Goal: Task Accomplishment & Management: Manage account settings

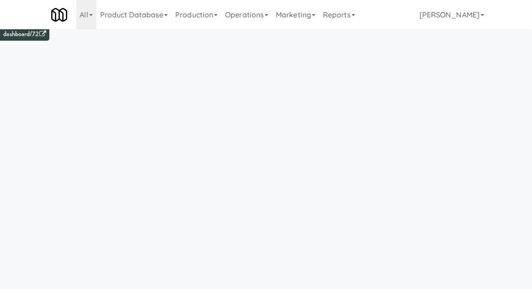
scroll to position [9, 0]
click at [245, 16] on link "Operations" at bounding box center [246, 14] width 51 height 29
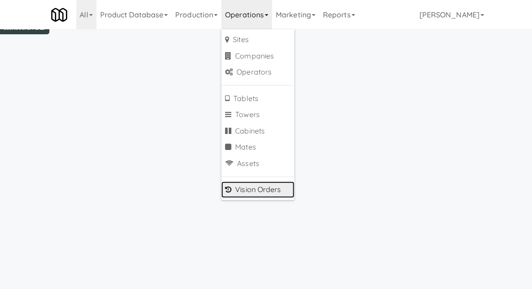
click at [248, 188] on link "Vision Orders" at bounding box center [257, 190] width 73 height 16
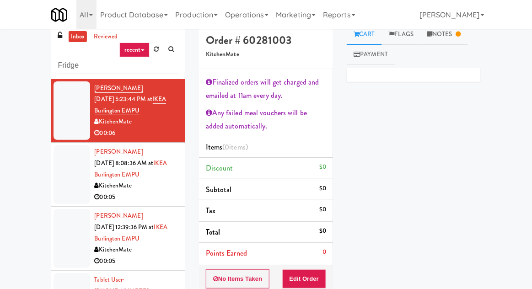
type input "Fridge"
click at [5, 60] on div "inbox reviewed recent all unclear take inventory issue suspicious failed recent…" at bounding box center [266, 205] width 532 height 362
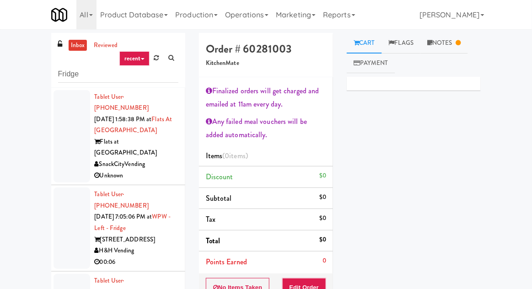
click at [63, 195] on div at bounding box center [72, 228] width 37 height 81
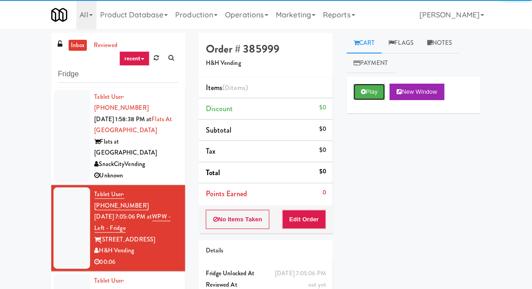
click at [372, 93] on button "Play" at bounding box center [370, 92] width 32 height 16
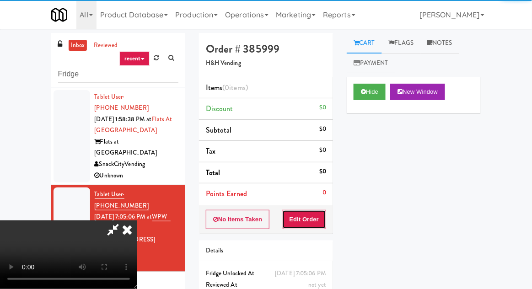
click at [304, 216] on button "Edit Order" at bounding box center [304, 219] width 44 height 19
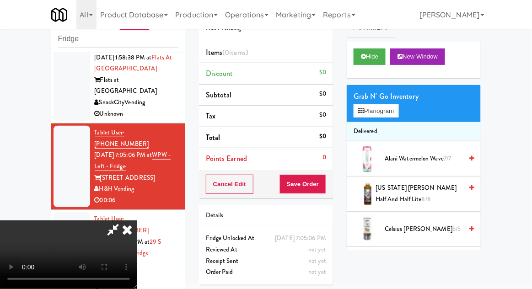
scroll to position [27, 0]
click at [64, 218] on div at bounding box center [72, 252] width 37 height 81
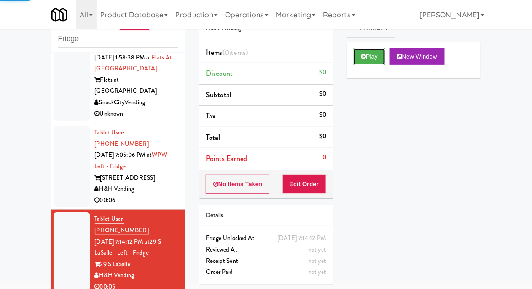
click at [369, 60] on button "Play" at bounding box center [370, 56] width 32 height 16
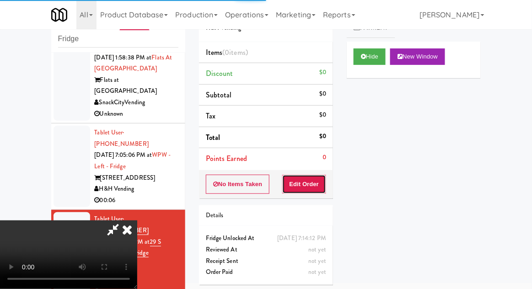
click at [307, 176] on button "Edit Order" at bounding box center [304, 184] width 44 height 19
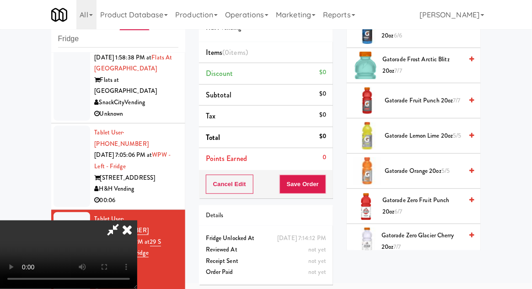
scroll to position [480, 0]
click at [436, 132] on span "Gatorade Lemon Lime 20oz 5/5" at bounding box center [424, 136] width 78 height 11
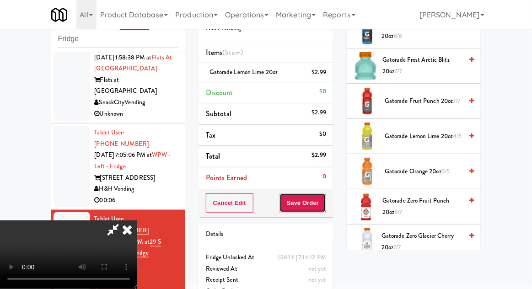
click at [322, 209] on button "Save Order" at bounding box center [302, 202] width 47 height 19
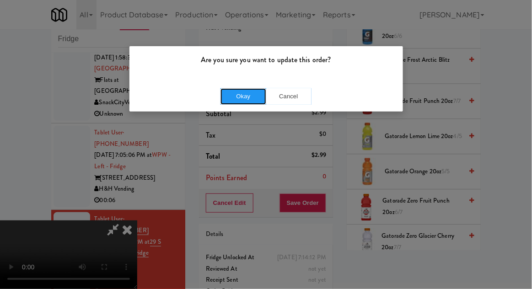
click at [244, 99] on button "Okay" at bounding box center [243, 96] width 46 height 16
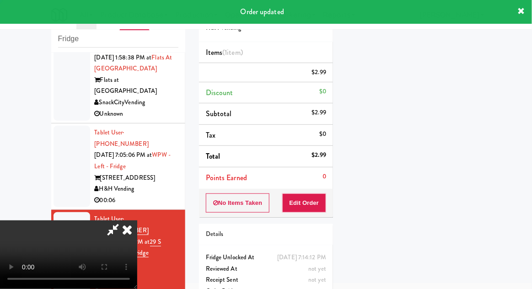
scroll to position [0, 0]
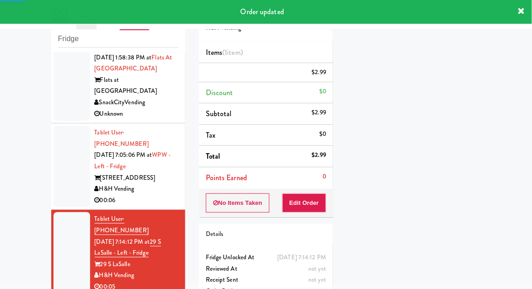
click at [56, 156] on div at bounding box center [72, 166] width 37 height 81
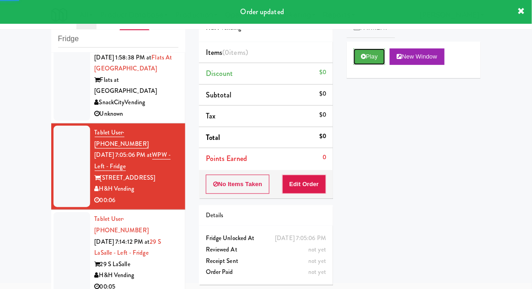
click at [374, 56] on button "Play" at bounding box center [370, 56] width 32 height 16
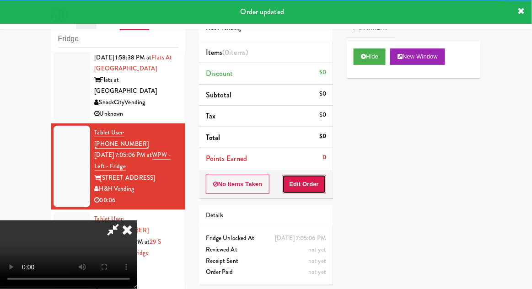
click at [304, 185] on button "Edit Order" at bounding box center [304, 184] width 44 height 19
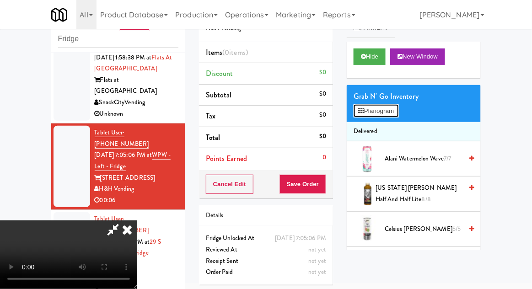
click at [388, 106] on button "Planogram" at bounding box center [376, 111] width 45 height 14
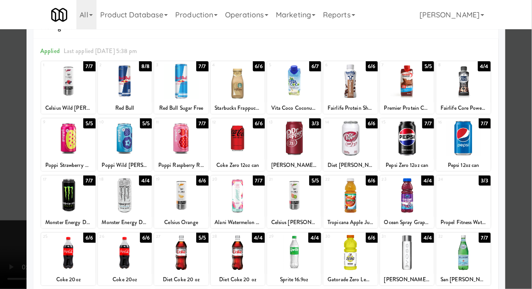
scroll to position [28, 0]
click at [67, 261] on div at bounding box center [68, 252] width 54 height 35
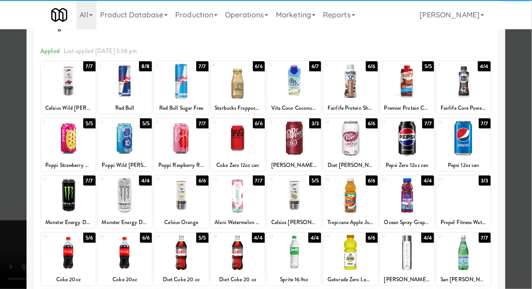
click at [524, 150] on div at bounding box center [266, 144] width 532 height 289
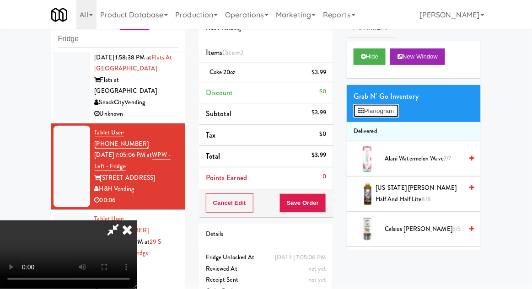
click at [390, 116] on button "Planogram" at bounding box center [376, 111] width 45 height 14
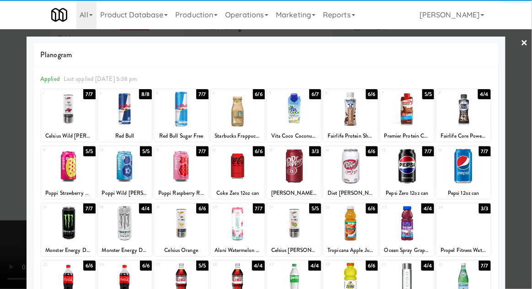
click at [124, 279] on div at bounding box center [125, 280] width 54 height 35
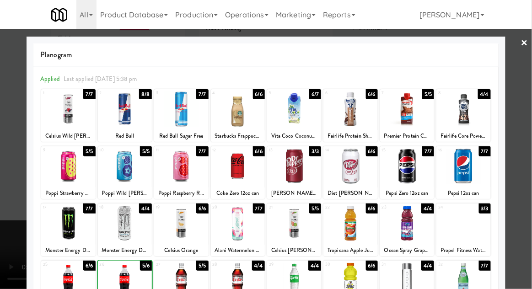
click at [518, 145] on div at bounding box center [266, 144] width 532 height 289
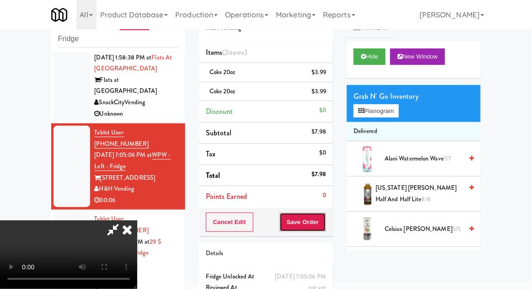
click at [325, 223] on button "Save Order" at bounding box center [302, 222] width 47 height 19
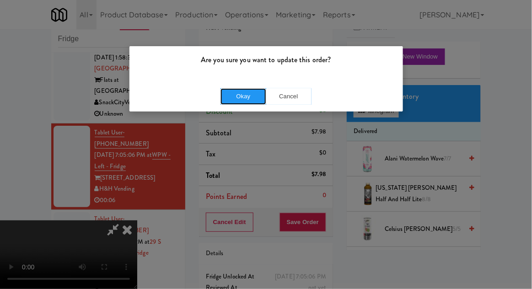
click at [231, 89] on button "Okay" at bounding box center [243, 96] width 46 height 16
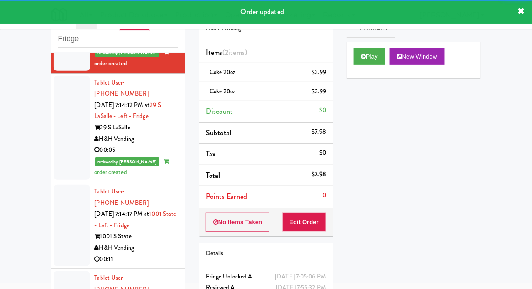
scroll to position [195, 0]
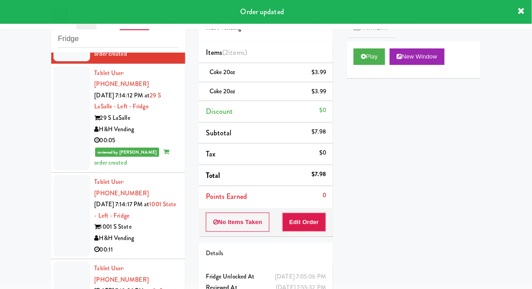
click at [63, 177] on div at bounding box center [72, 215] width 37 height 81
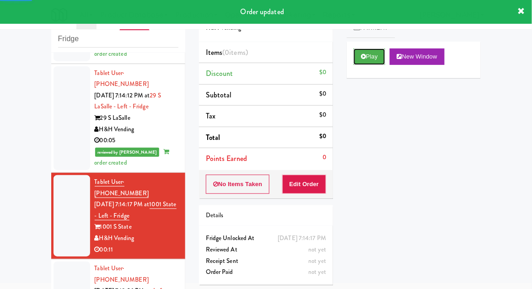
click at [374, 60] on button "Play" at bounding box center [370, 56] width 32 height 16
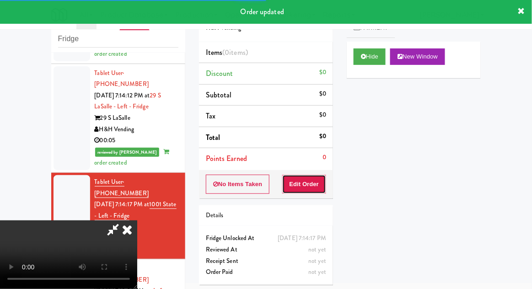
click at [311, 191] on button "Edit Order" at bounding box center [304, 184] width 44 height 19
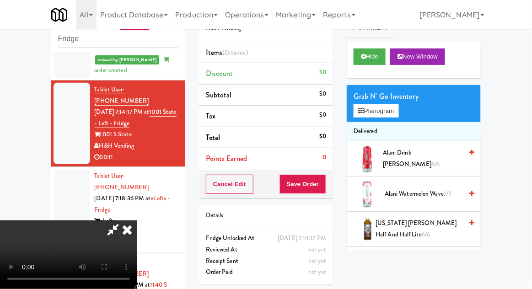
scroll to position [288, 0]
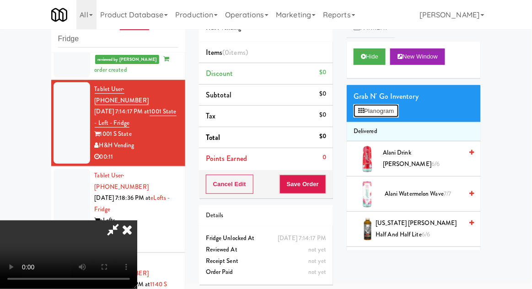
click at [385, 113] on button "Planogram" at bounding box center [376, 111] width 45 height 14
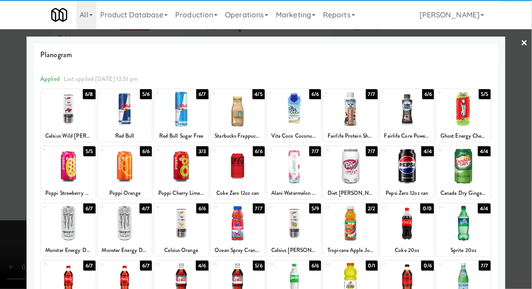
click at [309, 216] on div at bounding box center [294, 223] width 54 height 35
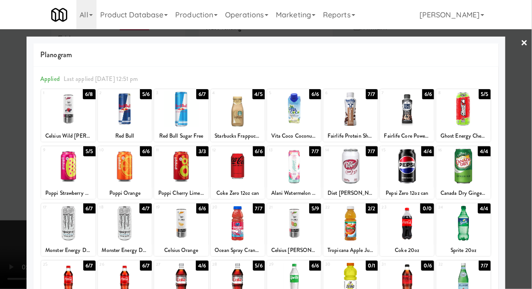
click at [524, 155] on div at bounding box center [266, 144] width 532 height 289
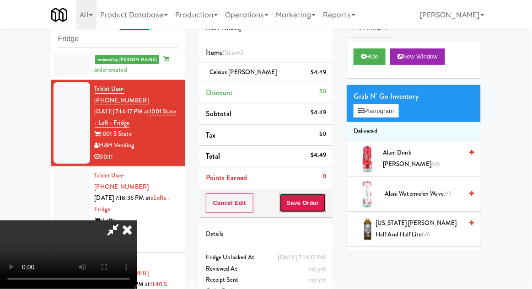
click at [322, 209] on button "Save Order" at bounding box center [302, 202] width 47 height 19
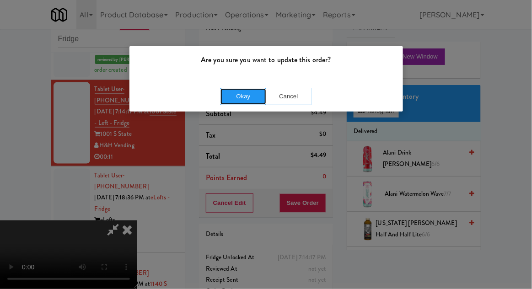
click at [242, 96] on button "Okay" at bounding box center [243, 96] width 46 height 16
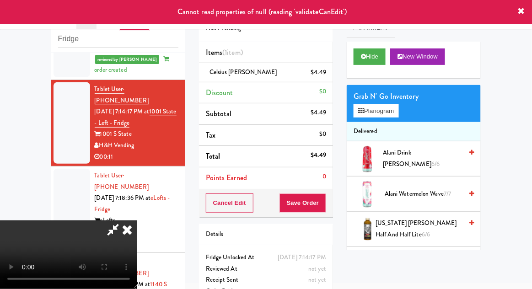
click at [137, 220] on icon at bounding box center [127, 229] width 20 height 18
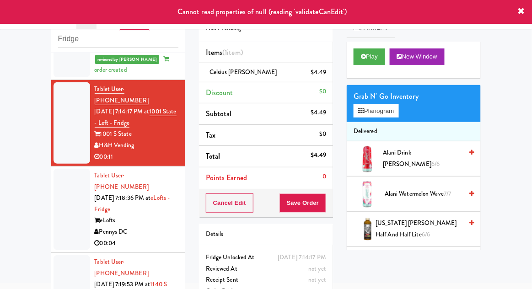
click at [65, 169] on div at bounding box center [72, 209] width 37 height 81
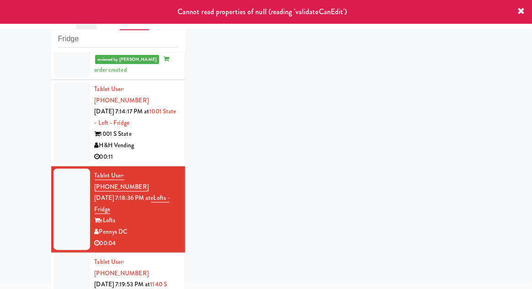
click at [56, 96] on div at bounding box center [72, 122] width 37 height 81
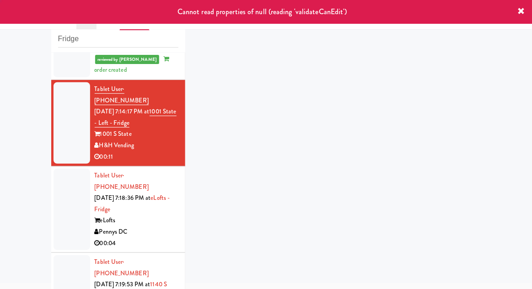
click at [67, 169] on div at bounding box center [72, 209] width 37 height 81
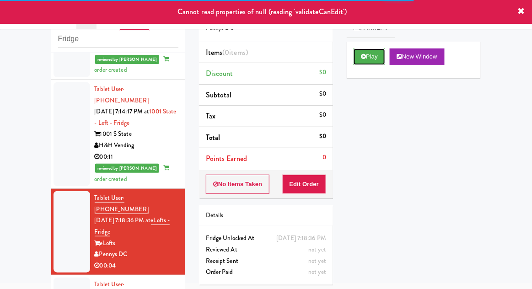
click at [373, 63] on button "Play" at bounding box center [370, 56] width 32 height 16
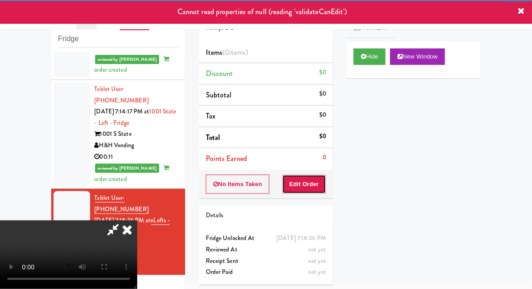
click at [311, 185] on button "Edit Order" at bounding box center [304, 184] width 44 height 19
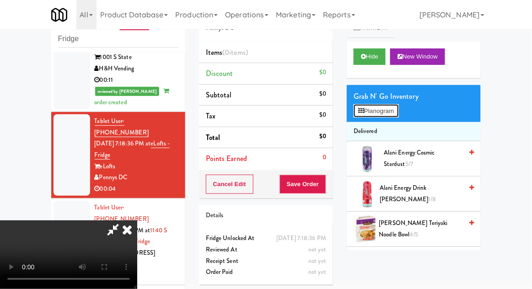
click at [387, 109] on button "Planogram" at bounding box center [376, 111] width 45 height 14
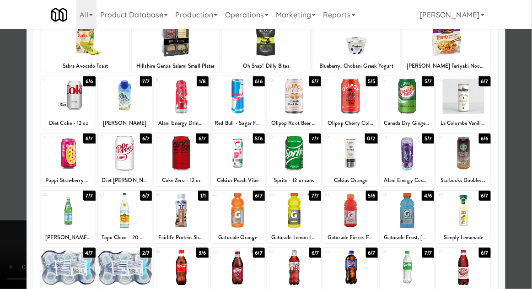
scroll to position [69, 0]
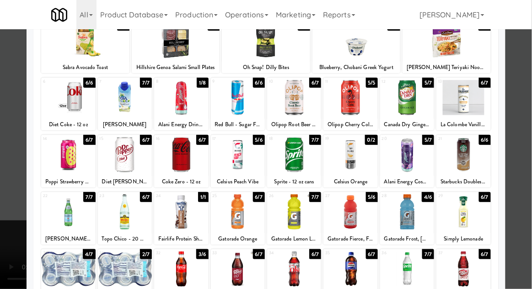
click at [70, 270] on div at bounding box center [68, 269] width 54 height 35
click at [526, 142] on div at bounding box center [266, 144] width 532 height 289
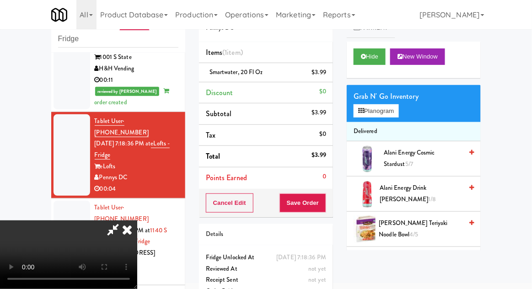
scroll to position [33, 0]
click at [323, 207] on button "Save Order" at bounding box center [302, 202] width 47 height 19
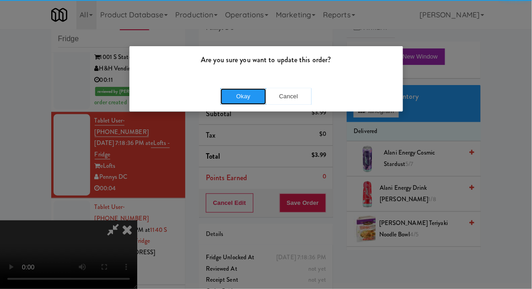
click at [236, 92] on button "Okay" at bounding box center [243, 96] width 46 height 16
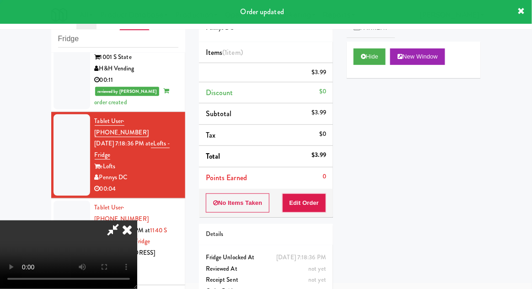
scroll to position [0, 0]
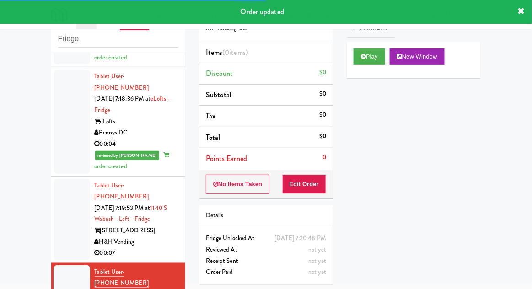
scroll to position [421, 0]
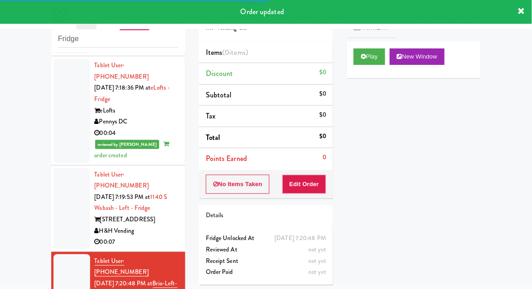
click at [55, 168] on div at bounding box center [72, 208] width 37 height 81
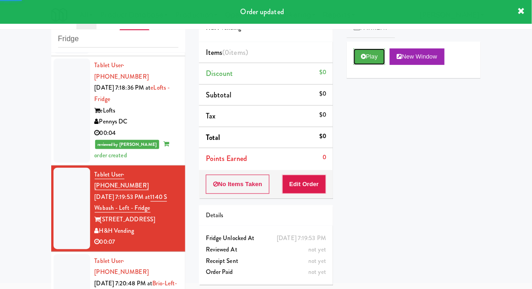
click at [360, 59] on button "Play" at bounding box center [370, 56] width 32 height 16
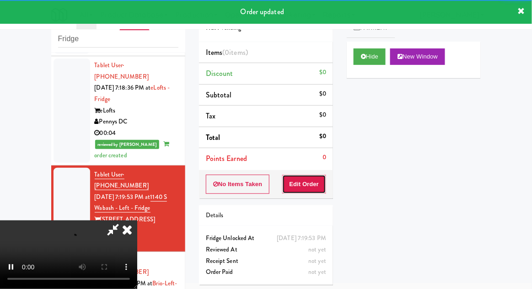
click at [309, 185] on button "Edit Order" at bounding box center [304, 184] width 44 height 19
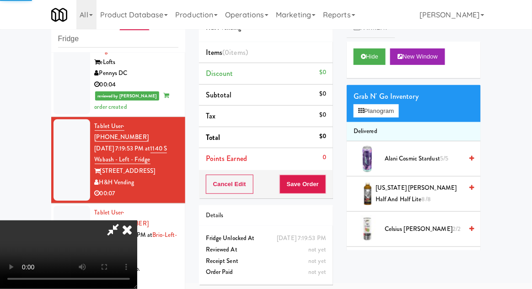
scroll to position [472, 0]
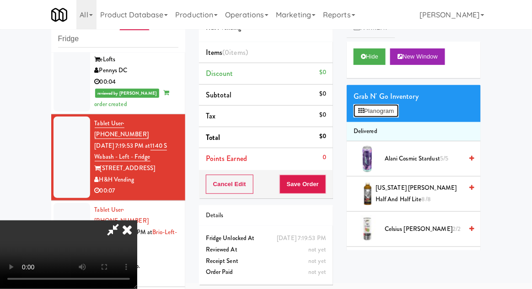
click at [398, 111] on button "Planogram" at bounding box center [376, 111] width 45 height 14
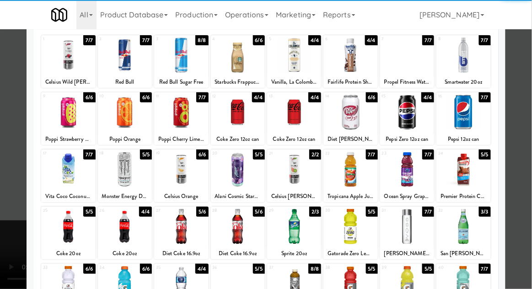
scroll to position [55, 0]
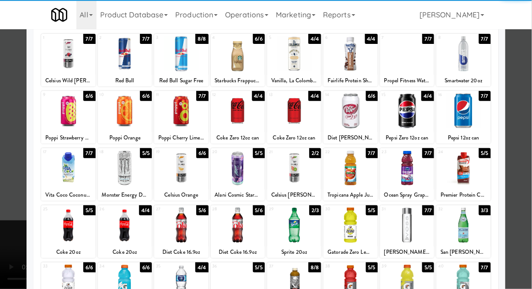
click at [222, 226] on div at bounding box center [238, 225] width 54 height 35
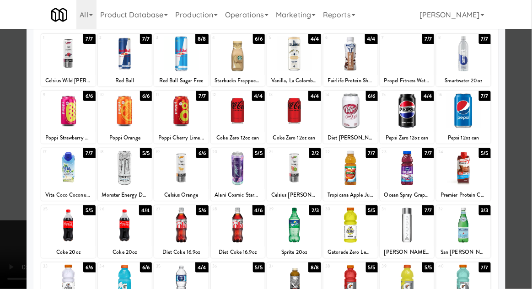
click at [526, 161] on div at bounding box center [266, 144] width 532 height 289
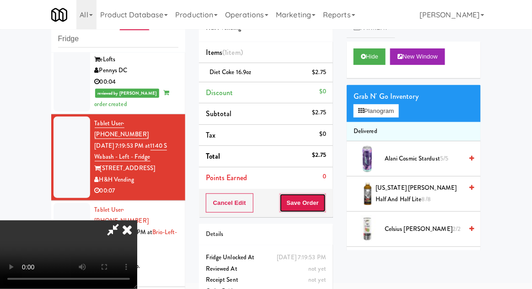
click at [326, 200] on button "Save Order" at bounding box center [302, 202] width 47 height 19
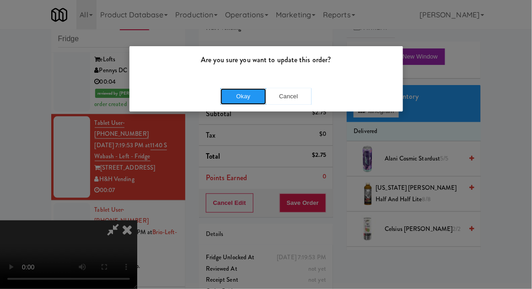
click at [239, 96] on button "Okay" at bounding box center [243, 96] width 46 height 16
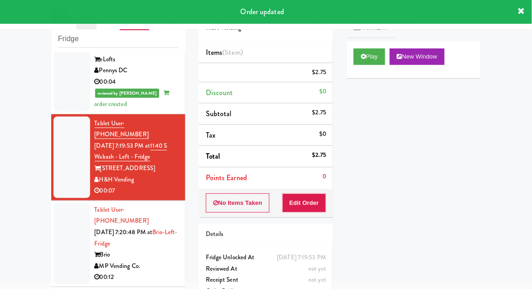
click at [59, 203] on div at bounding box center [72, 243] width 37 height 81
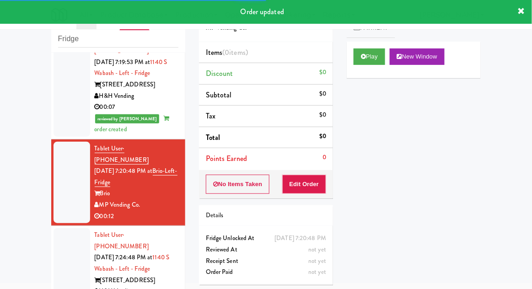
scroll to position [556, 0]
click at [376, 63] on button "Play" at bounding box center [370, 56] width 32 height 16
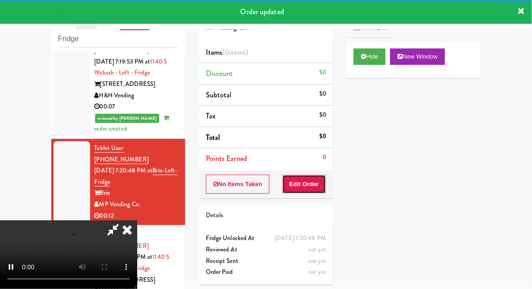
click at [315, 177] on button "Edit Order" at bounding box center [304, 184] width 44 height 19
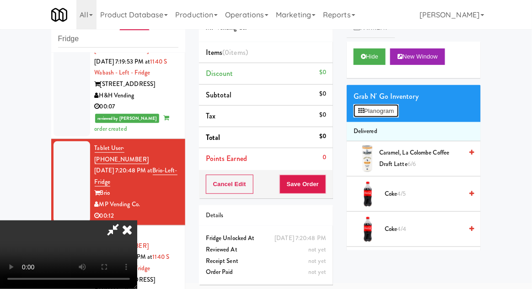
click at [393, 112] on button "Planogram" at bounding box center [376, 111] width 45 height 14
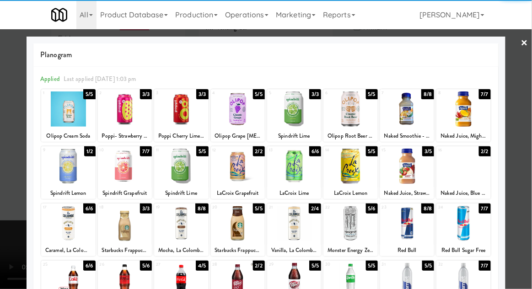
click at [168, 122] on div at bounding box center [181, 108] width 54 height 35
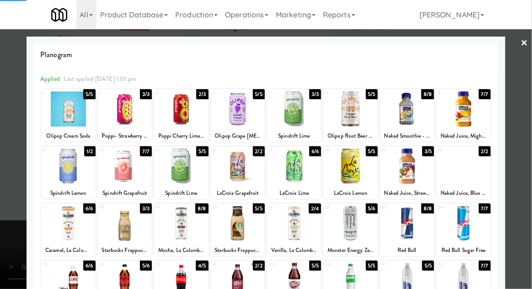
click at [523, 134] on div at bounding box center [266, 144] width 532 height 289
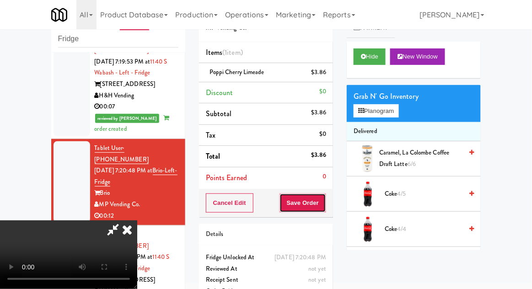
click at [323, 205] on button "Save Order" at bounding box center [302, 202] width 47 height 19
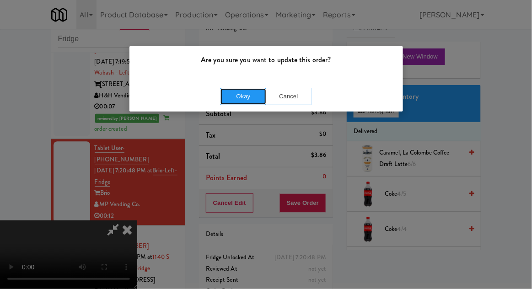
click at [220, 100] on button "Okay" at bounding box center [243, 96] width 46 height 16
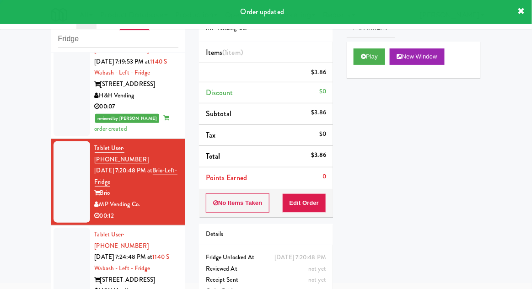
click at [63, 228] on div at bounding box center [72, 268] width 37 height 81
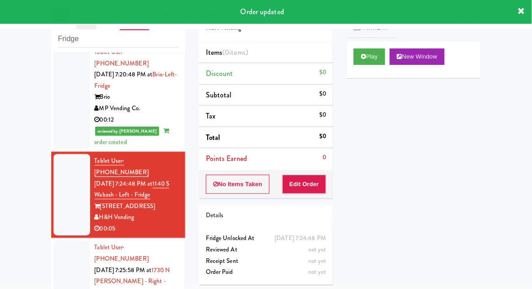
scroll to position [652, 0]
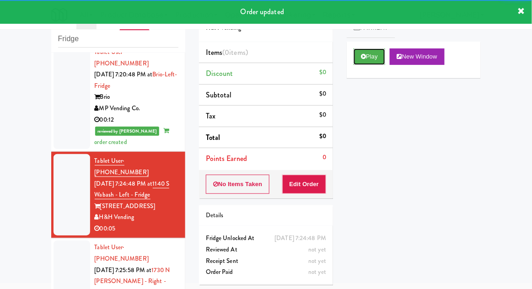
click at [376, 59] on button "Play" at bounding box center [370, 56] width 32 height 16
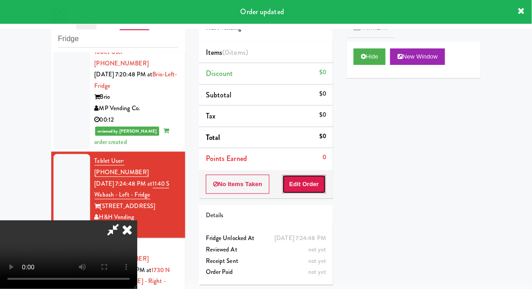
click at [322, 182] on button "Edit Order" at bounding box center [304, 184] width 44 height 19
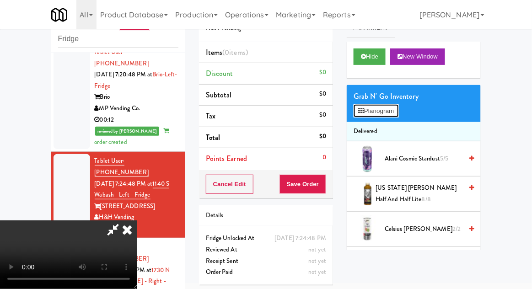
click at [382, 116] on button "Planogram" at bounding box center [376, 111] width 45 height 14
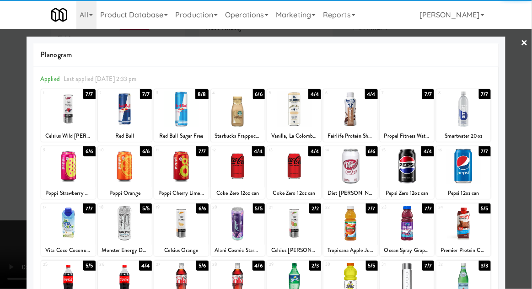
click at [223, 173] on div at bounding box center [238, 166] width 54 height 35
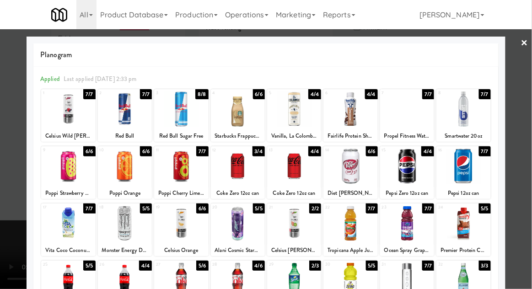
click at [526, 140] on div at bounding box center [266, 144] width 532 height 289
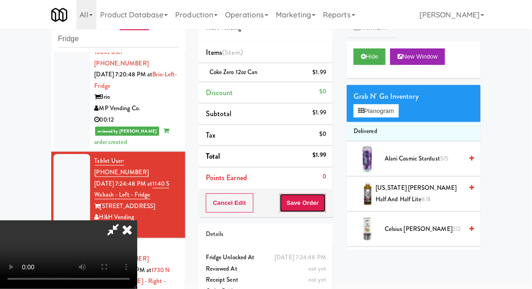
click at [323, 204] on button "Save Order" at bounding box center [302, 202] width 47 height 19
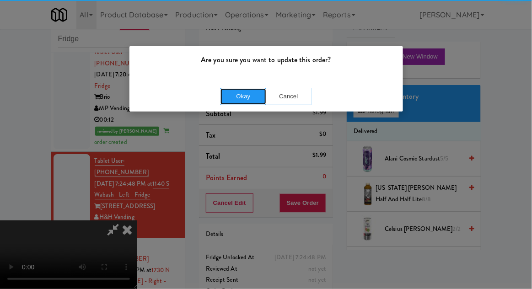
click at [243, 94] on button "Okay" at bounding box center [243, 96] width 46 height 16
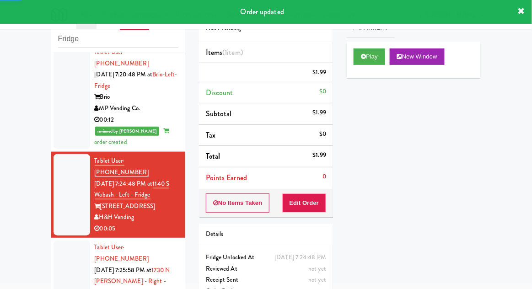
click at [59, 241] on div at bounding box center [72, 287] width 37 height 93
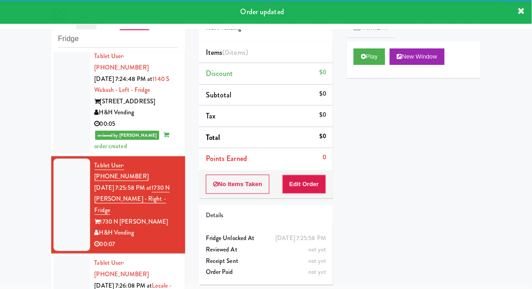
scroll to position [758, 0]
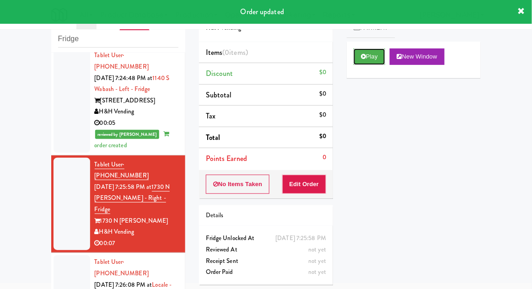
click at [372, 62] on button "Play" at bounding box center [370, 56] width 32 height 16
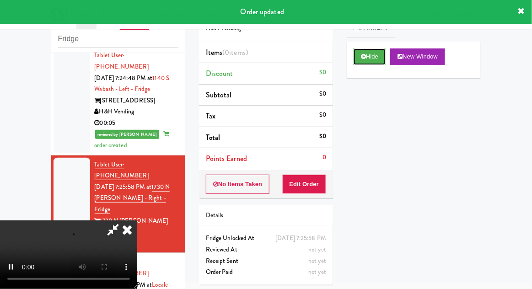
click at [374, 64] on button "Hide" at bounding box center [370, 56] width 32 height 16
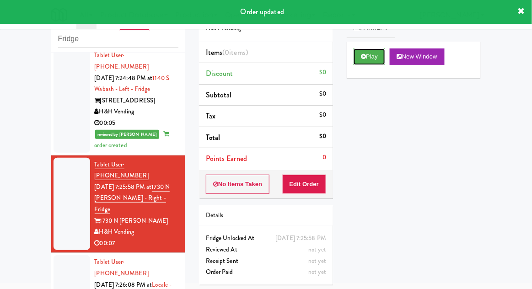
click at [365, 61] on button "Play" at bounding box center [370, 56] width 32 height 16
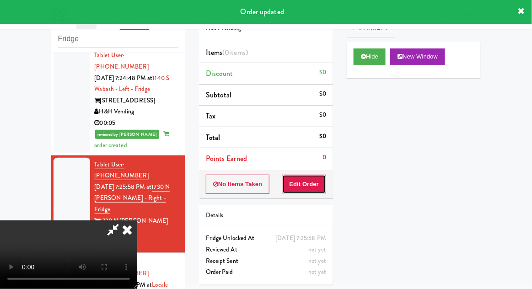
click at [308, 178] on button "Edit Order" at bounding box center [304, 184] width 44 height 19
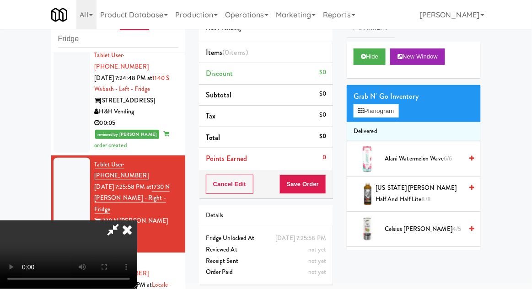
scroll to position [0, 0]
click at [381, 110] on button "Planogram" at bounding box center [376, 111] width 45 height 14
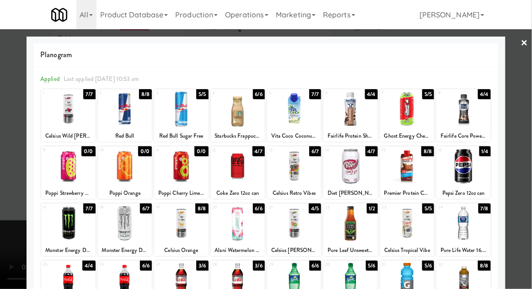
click at [229, 177] on div at bounding box center [238, 166] width 54 height 35
click at [520, 135] on div at bounding box center [266, 144] width 532 height 289
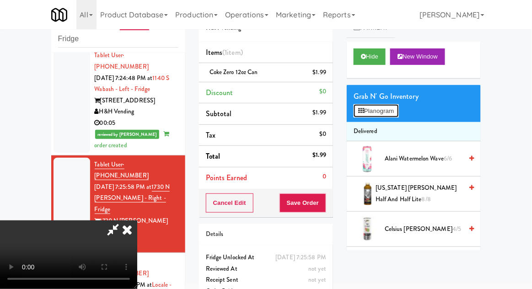
click at [384, 115] on button "Planogram" at bounding box center [376, 111] width 45 height 14
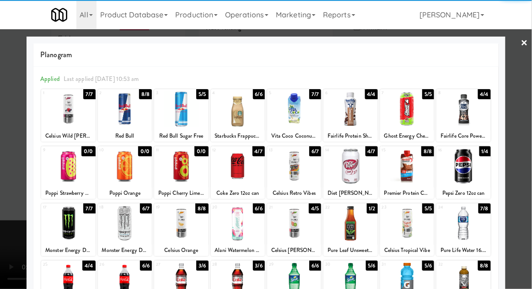
click at [359, 177] on div at bounding box center [350, 166] width 54 height 35
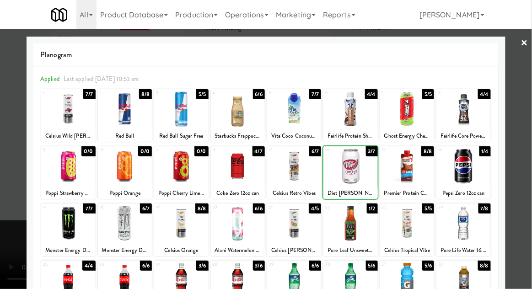
click at [522, 163] on div at bounding box center [266, 144] width 532 height 289
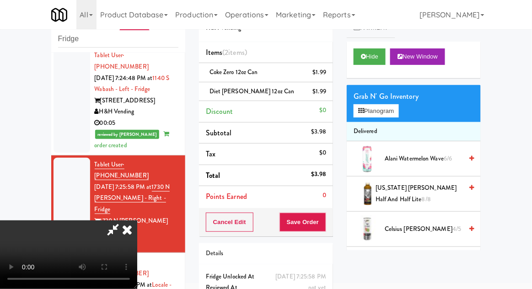
scroll to position [33, 0]
click at [321, 229] on button "Save Order" at bounding box center [302, 222] width 47 height 19
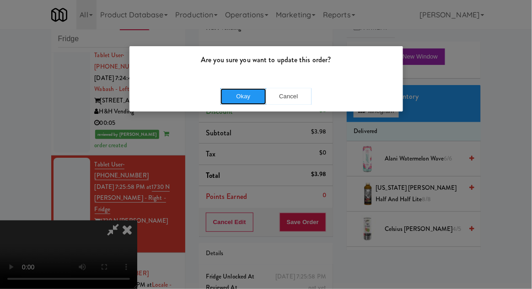
click at [231, 99] on button "Okay" at bounding box center [243, 96] width 46 height 16
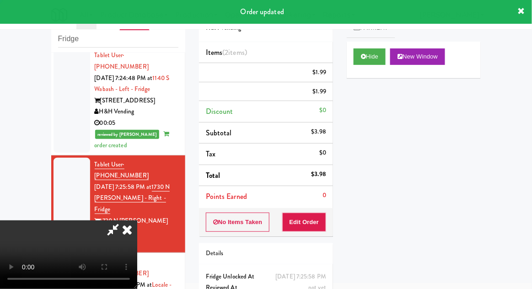
scroll to position [0, 0]
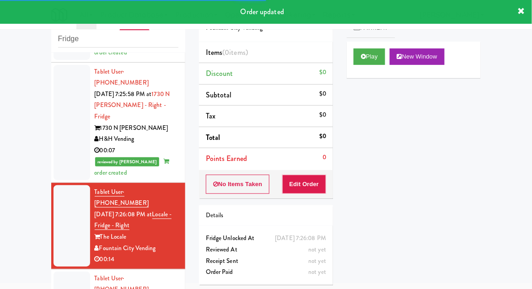
scroll to position [856, 0]
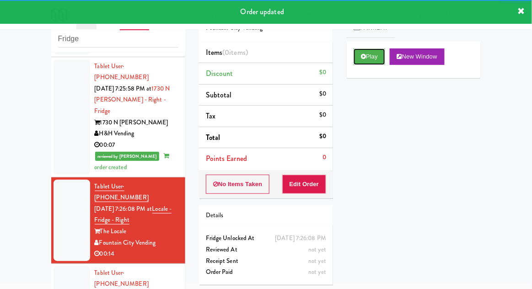
click at [379, 54] on button "Play" at bounding box center [370, 56] width 32 height 16
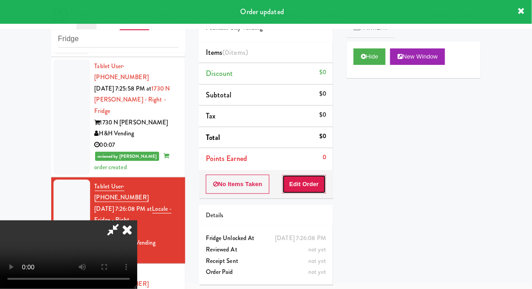
click at [319, 182] on button "Edit Order" at bounding box center [304, 184] width 44 height 19
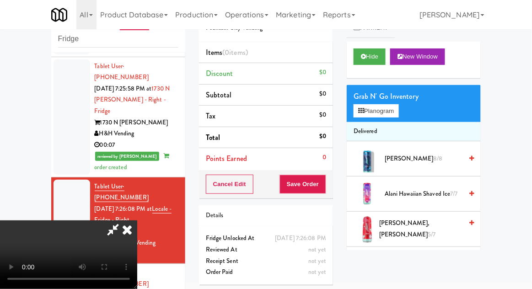
scroll to position [0, 0]
click at [383, 112] on button "Planogram" at bounding box center [376, 111] width 45 height 14
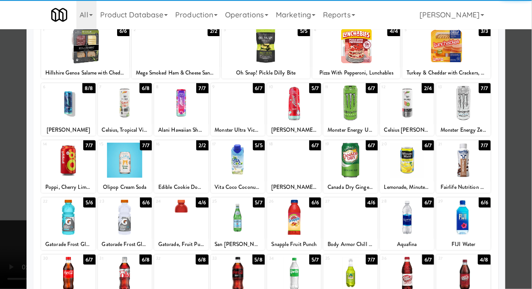
scroll to position [64, 0]
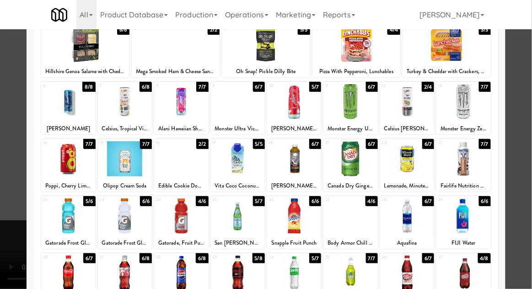
click at [121, 267] on div at bounding box center [125, 273] width 54 height 35
click at [513, 136] on div at bounding box center [266, 144] width 532 height 289
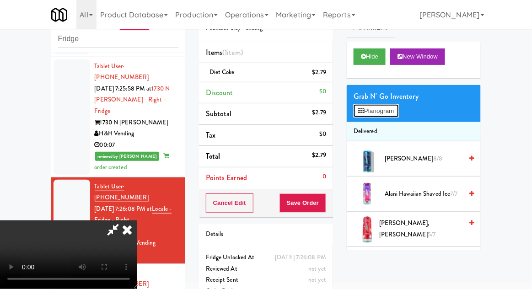
click at [393, 112] on button "Planogram" at bounding box center [376, 111] width 45 height 14
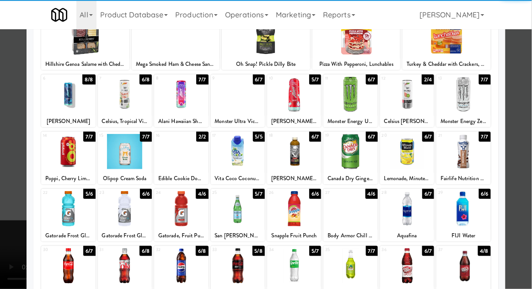
scroll to position [73, 0]
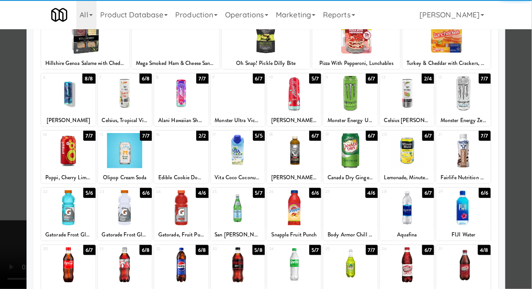
click at [130, 268] on div at bounding box center [125, 264] width 54 height 35
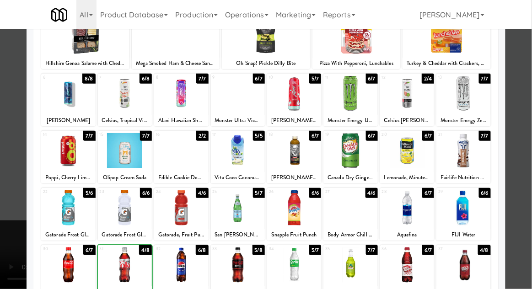
click at [526, 129] on div at bounding box center [266, 144] width 532 height 289
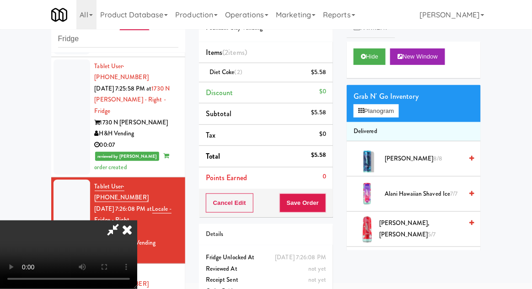
scroll to position [33, 0]
click at [321, 205] on button "Save Order" at bounding box center [302, 202] width 47 height 19
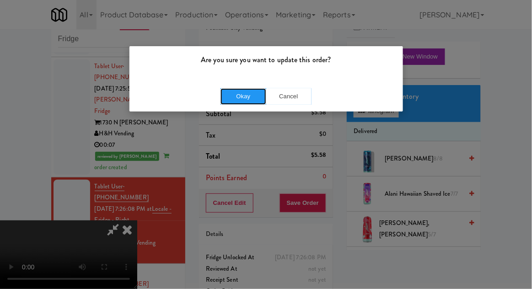
click at [239, 97] on button "Okay" at bounding box center [243, 96] width 46 height 16
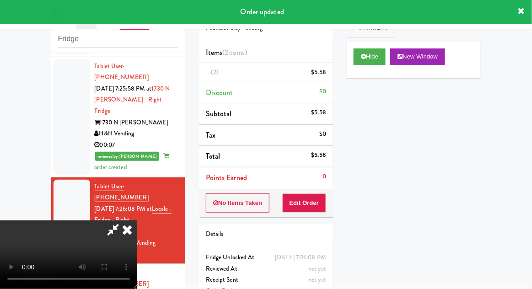
scroll to position [0, 0]
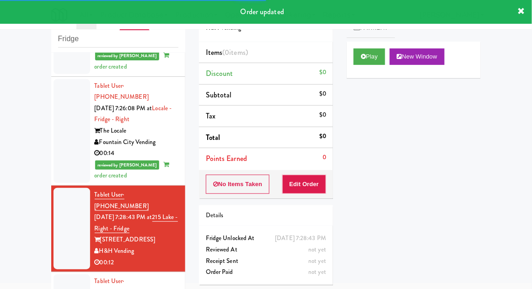
scroll to position [957, 0]
click at [378, 62] on button "Play" at bounding box center [370, 56] width 32 height 16
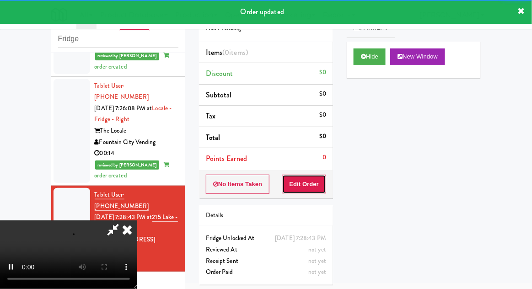
click at [319, 186] on button "Edit Order" at bounding box center [304, 184] width 44 height 19
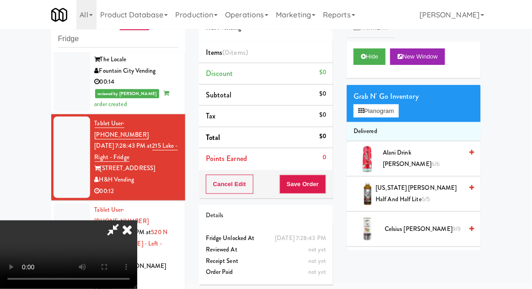
scroll to position [1028, 0]
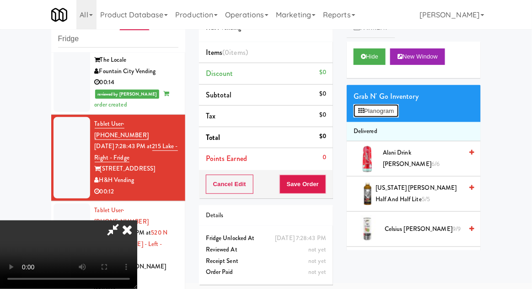
click at [381, 115] on button "Planogram" at bounding box center [376, 111] width 45 height 14
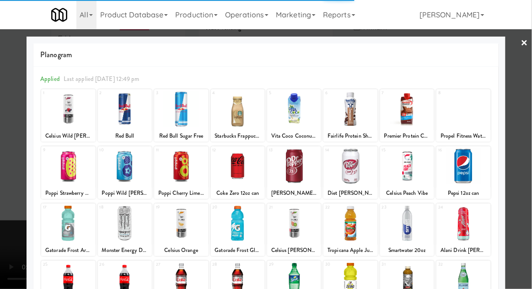
click at [264, 121] on div at bounding box center [238, 108] width 54 height 35
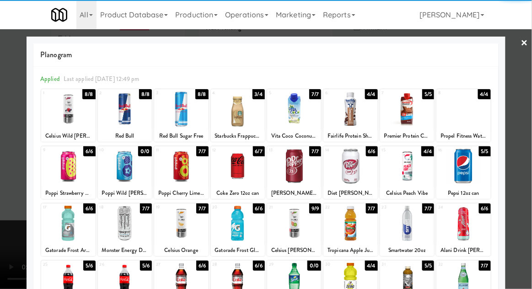
click at [522, 136] on div at bounding box center [266, 144] width 532 height 289
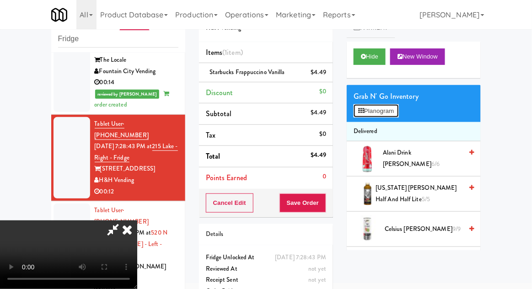
click at [375, 110] on button "Planogram" at bounding box center [376, 111] width 45 height 14
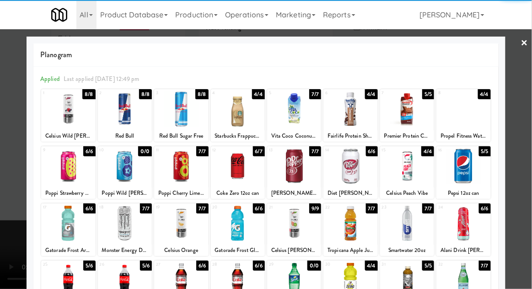
click at [64, 130] on div "Celsius Wild [PERSON_NAME]" at bounding box center [68, 135] width 51 height 11
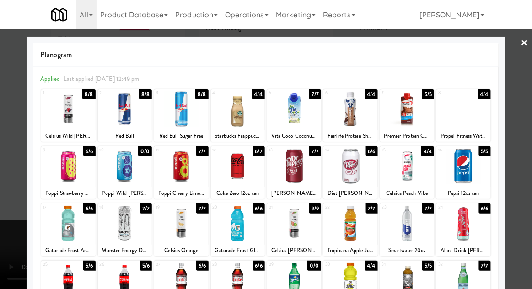
click at [71, 107] on div at bounding box center [68, 108] width 54 height 35
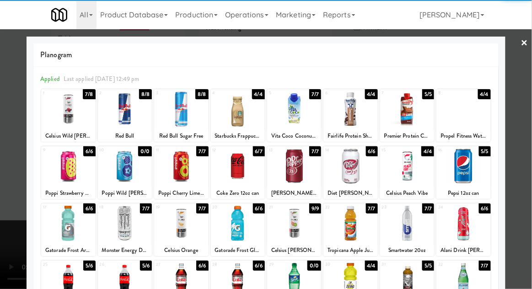
click at [530, 119] on div at bounding box center [266, 144] width 532 height 289
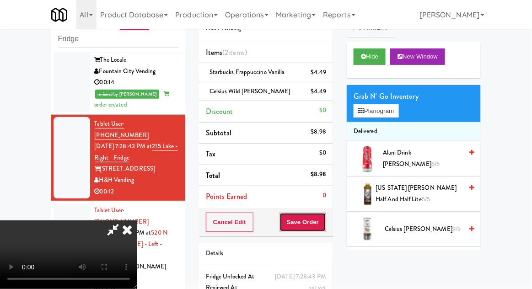
click at [325, 219] on button "Save Order" at bounding box center [302, 222] width 47 height 19
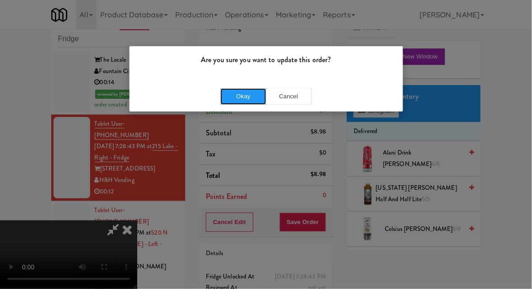
click at [247, 96] on button "Okay" at bounding box center [243, 96] width 46 height 16
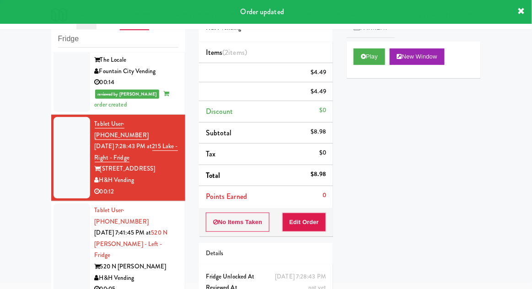
click at [53, 201] on li "Tablet User · (224) 619-5167 [DATE] 7:41:45 PM at [STREET_ADDRESS][PERSON_NAME]…" at bounding box center [118, 250] width 134 height 98
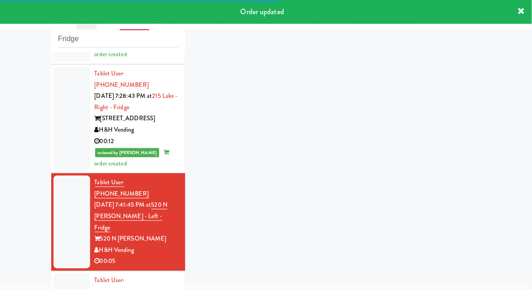
scroll to position [1078, 0]
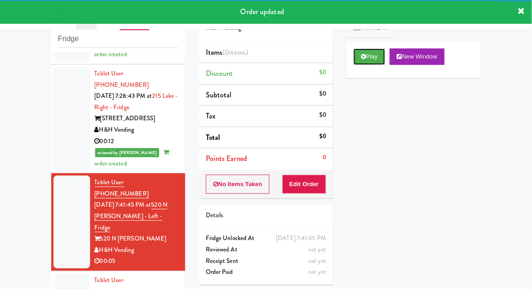
click at [378, 55] on button "Play" at bounding box center [370, 56] width 32 height 16
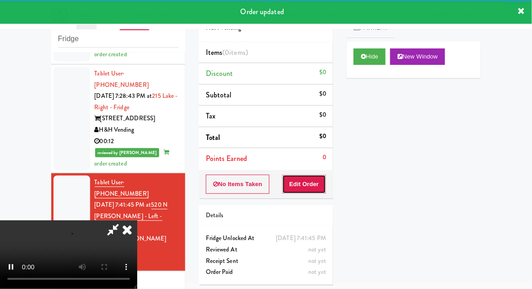
click at [314, 182] on button "Edit Order" at bounding box center [304, 184] width 44 height 19
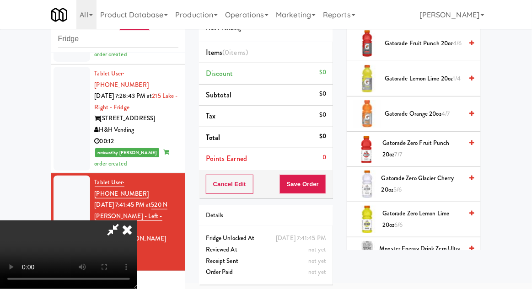
scroll to position [713, 0]
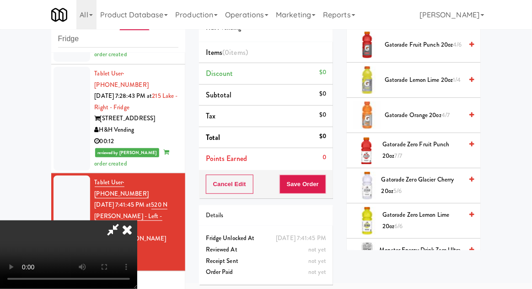
click at [439, 144] on span "Gatorade Zero Fruit Punch 20oz 7/7" at bounding box center [423, 150] width 80 height 22
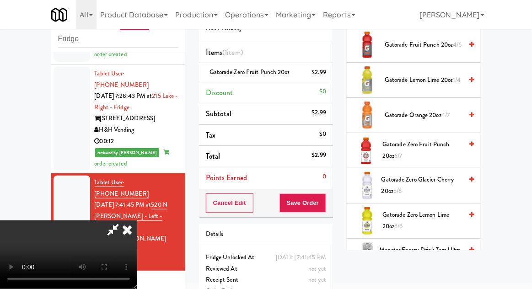
scroll to position [33, 0]
click at [324, 204] on button "Save Order" at bounding box center [302, 202] width 47 height 19
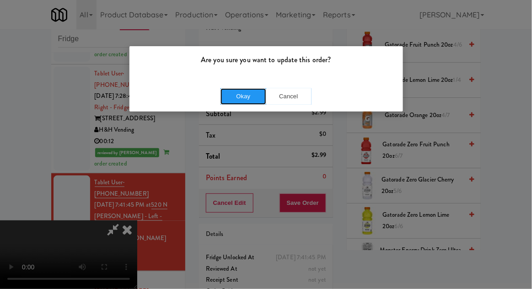
click at [252, 98] on button "Okay" at bounding box center [243, 96] width 46 height 16
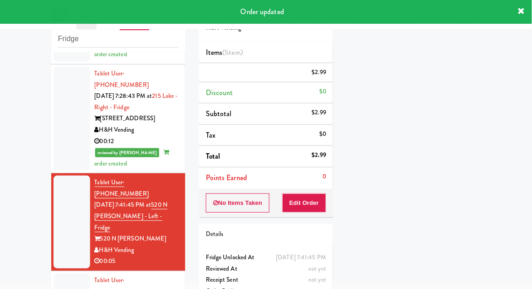
scroll to position [0, 0]
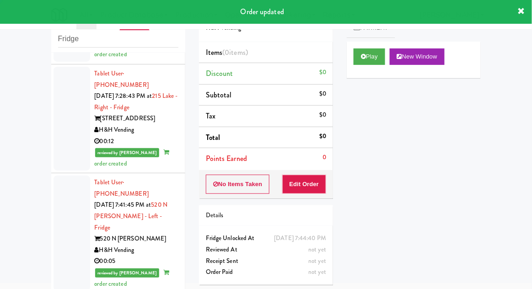
scroll to position [1100, 0]
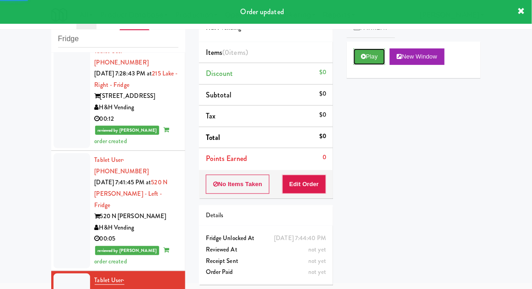
click at [381, 62] on button "Play" at bounding box center [370, 56] width 32 height 16
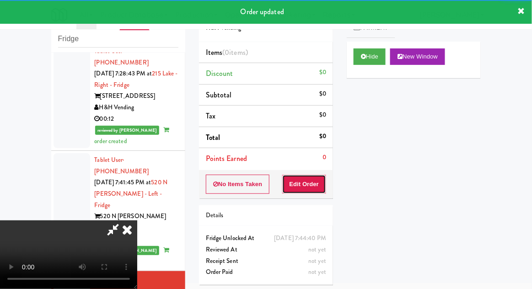
click at [312, 182] on button "Edit Order" at bounding box center [304, 184] width 44 height 19
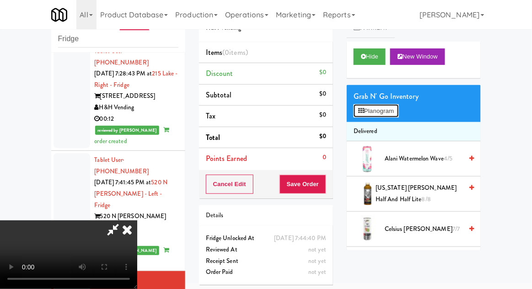
click at [387, 111] on button "Planogram" at bounding box center [376, 111] width 45 height 14
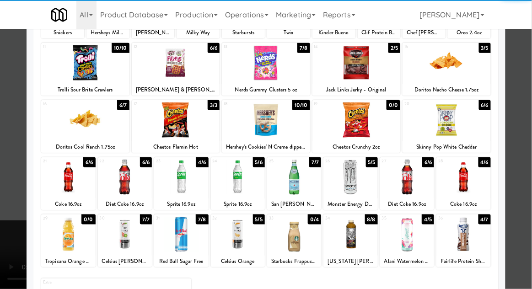
scroll to position [116, 0]
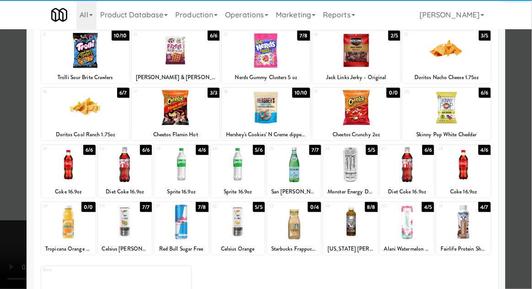
click at [478, 220] on div at bounding box center [463, 221] width 54 height 35
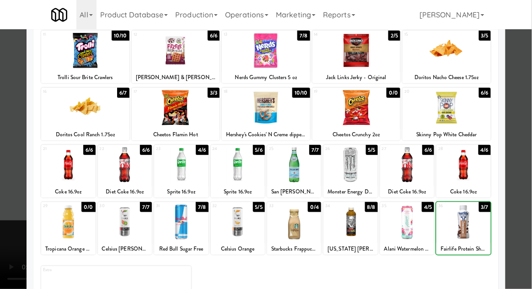
click at [520, 193] on div at bounding box center [266, 144] width 532 height 289
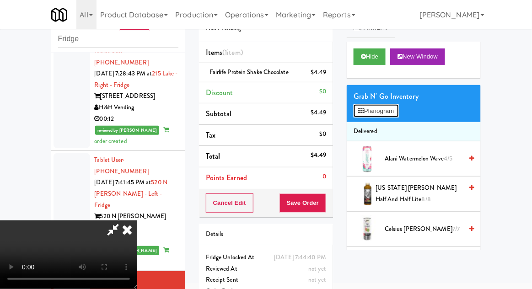
click at [393, 105] on button "Planogram" at bounding box center [376, 111] width 45 height 14
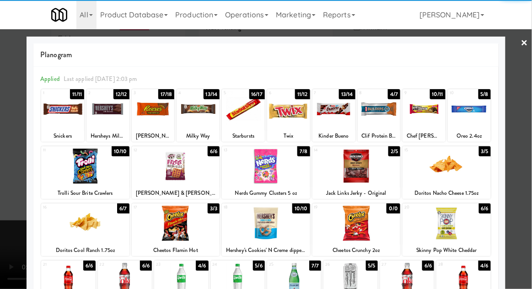
click at [384, 130] on div "Clif Protein Bar - Chocolate Peanut Butter" at bounding box center [379, 135] width 40 height 11
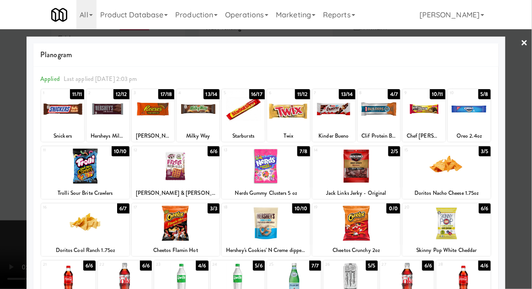
click at [380, 122] on div at bounding box center [379, 108] width 43 height 35
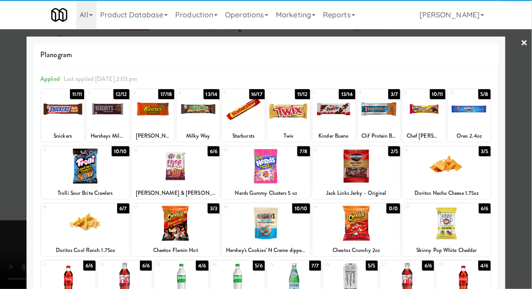
click at [528, 124] on div at bounding box center [266, 144] width 532 height 289
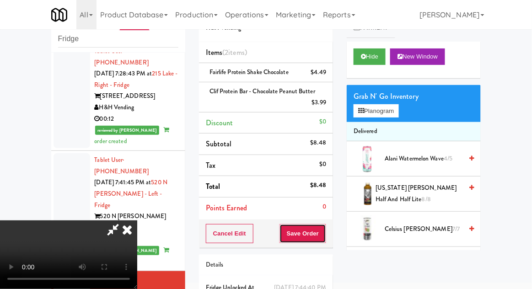
click at [324, 233] on button "Save Order" at bounding box center [302, 233] width 47 height 19
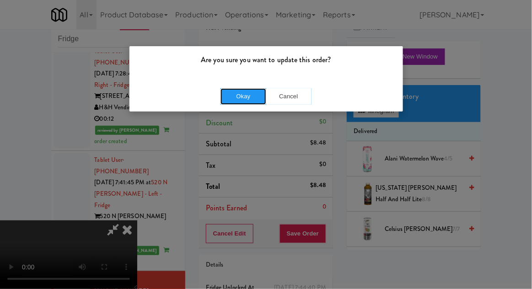
click at [240, 101] on button "Okay" at bounding box center [243, 96] width 46 height 16
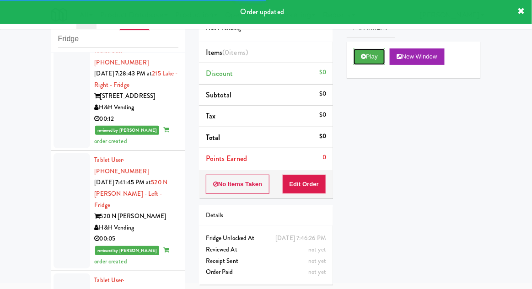
click at [366, 63] on button "Play" at bounding box center [370, 56] width 32 height 16
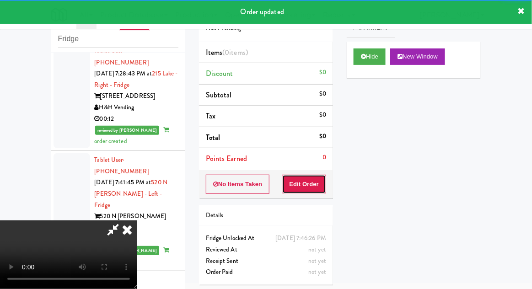
click at [304, 183] on button "Edit Order" at bounding box center [304, 184] width 44 height 19
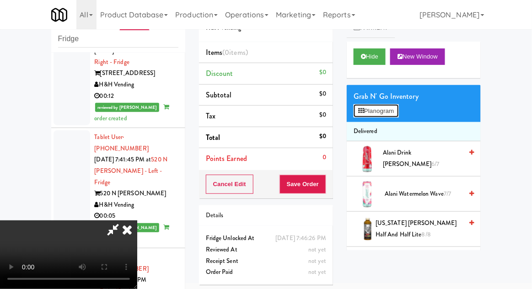
click at [390, 106] on button "Planogram" at bounding box center [376, 111] width 45 height 14
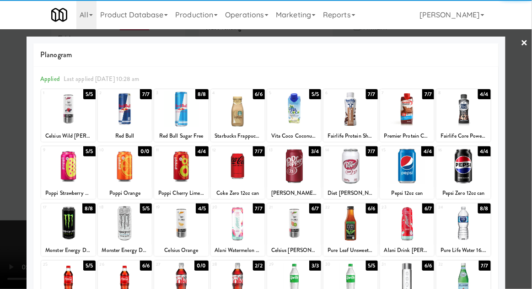
click at [236, 177] on div at bounding box center [238, 166] width 54 height 35
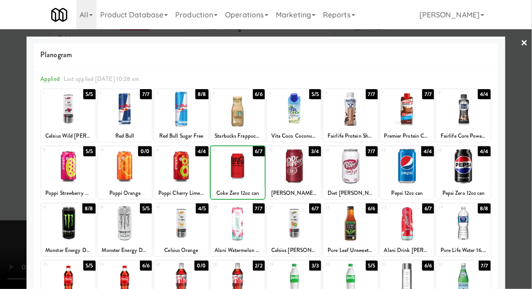
click at [526, 135] on div at bounding box center [266, 144] width 532 height 289
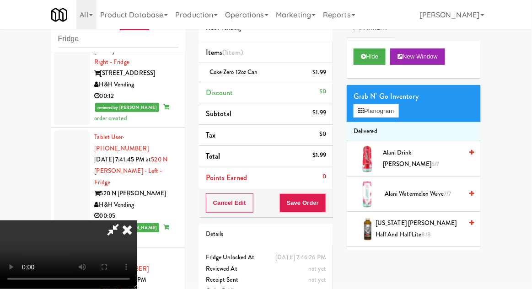
scroll to position [33, 0]
click at [324, 203] on button "Save Order" at bounding box center [302, 202] width 47 height 19
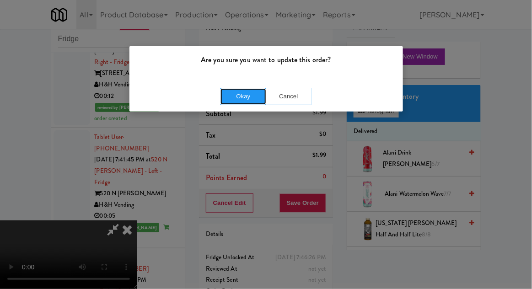
click at [239, 92] on button "Okay" at bounding box center [243, 96] width 46 height 16
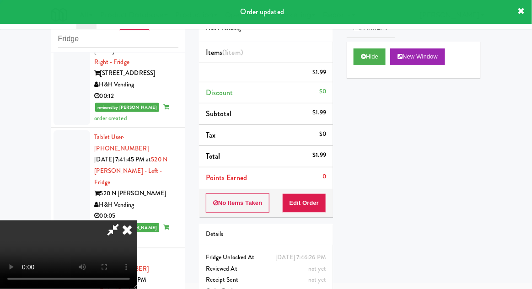
scroll to position [0, 0]
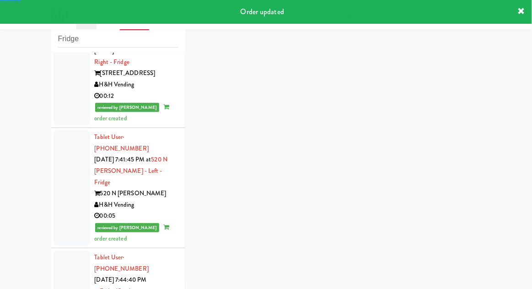
scroll to position [1146, 0]
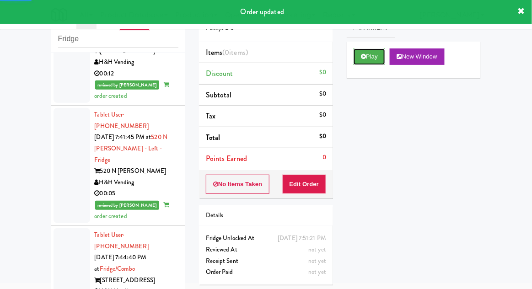
click at [373, 58] on button "Play" at bounding box center [370, 56] width 32 height 16
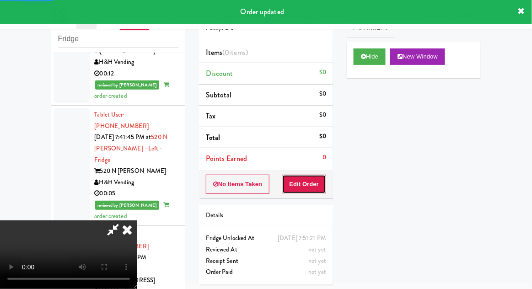
click at [310, 175] on button "Edit Order" at bounding box center [304, 184] width 44 height 19
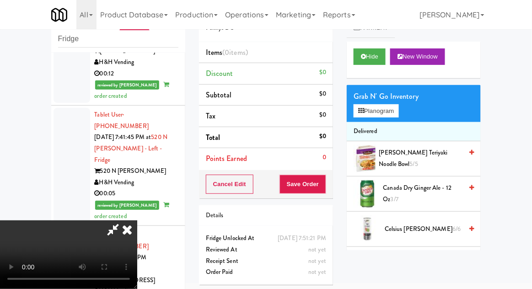
scroll to position [0, 0]
click at [392, 109] on button "Planogram" at bounding box center [376, 111] width 45 height 14
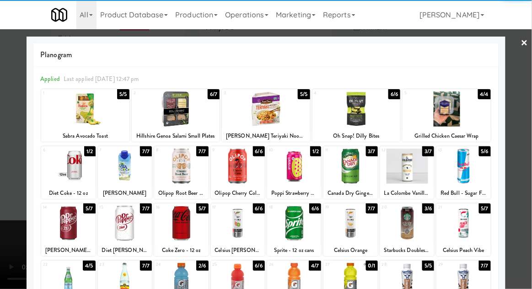
click at [471, 227] on div at bounding box center [463, 223] width 54 height 35
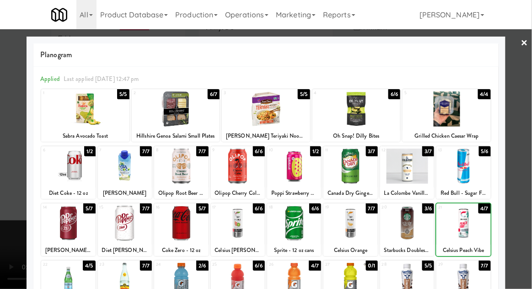
click at [519, 197] on div at bounding box center [266, 144] width 532 height 289
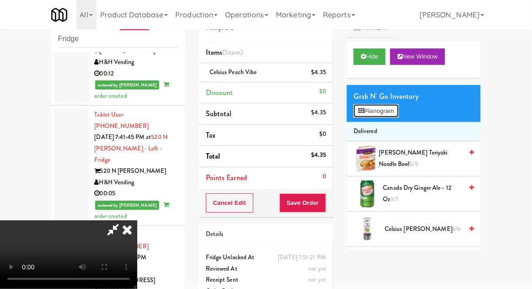
click at [387, 110] on button "Planogram" at bounding box center [376, 111] width 45 height 14
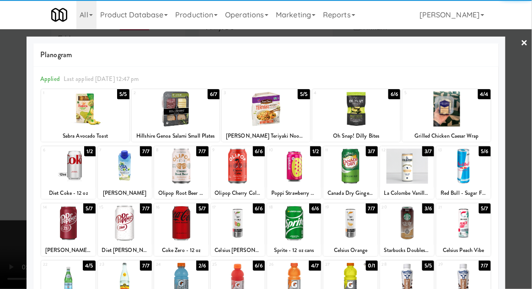
click at [525, 169] on div at bounding box center [266, 144] width 532 height 289
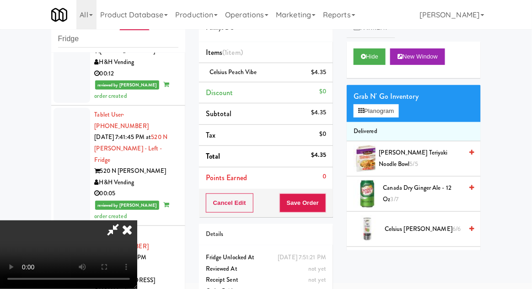
scroll to position [33, 0]
click at [324, 202] on button "Save Order" at bounding box center [302, 202] width 47 height 19
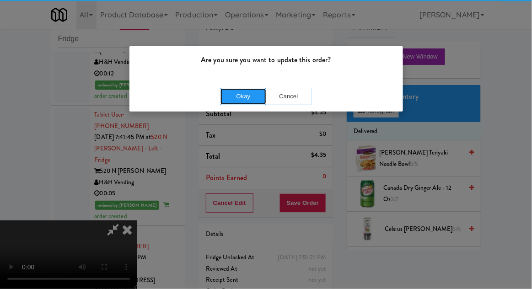
click at [249, 100] on button "Okay" at bounding box center [243, 96] width 46 height 16
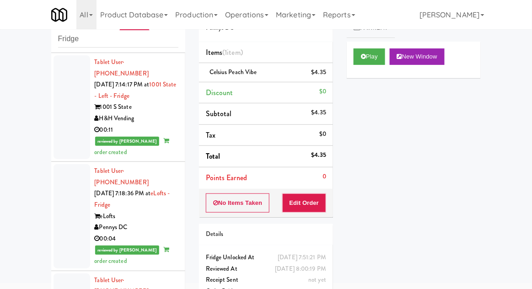
scroll to position [0, 0]
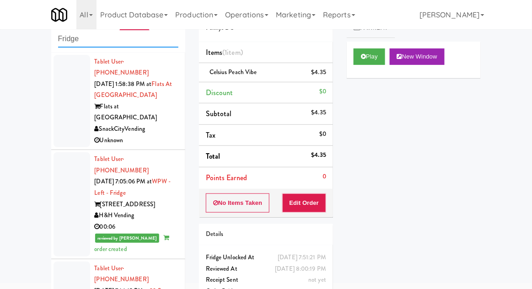
click at [65, 42] on input "Fridge" at bounding box center [118, 39] width 120 height 17
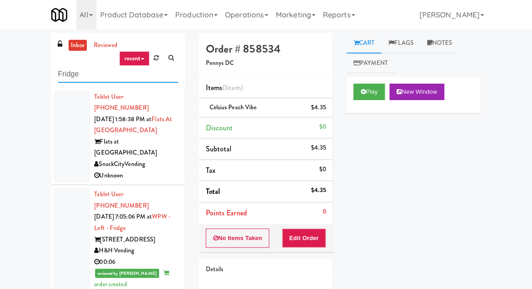
click at [61, 75] on input "Fridge" at bounding box center [118, 74] width 120 height 17
click at [62, 71] on input "Fridge" at bounding box center [118, 74] width 120 height 17
type input "Pantry"
click at [21, 62] on div "inbox reviewed recent all unclear take inventory issue suspicious failed recent…" at bounding box center [266, 201] width 532 height 336
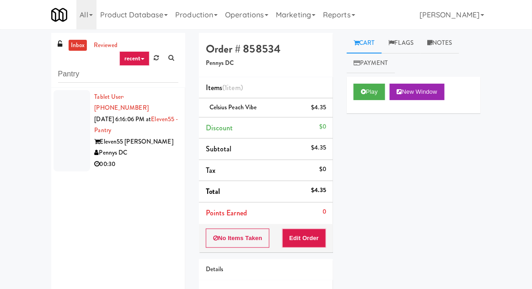
click at [63, 124] on div at bounding box center [72, 130] width 37 height 81
